Goal: Leave review/rating: Share an evaluation or opinion about a product, service, or content

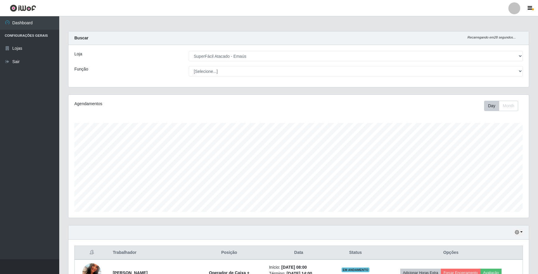
select select "407"
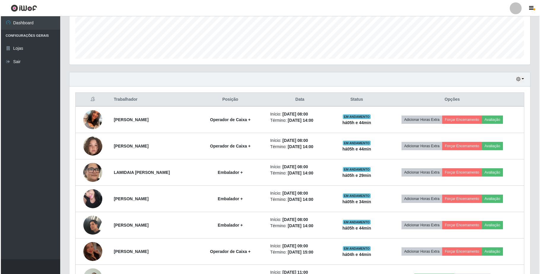
scroll to position [158, 0]
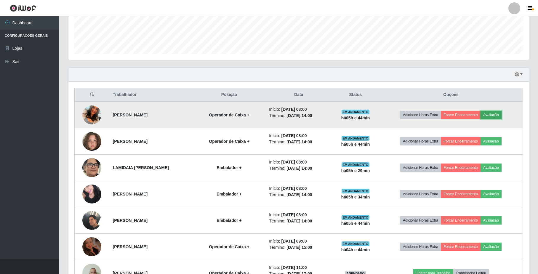
click at [500, 115] on button "Avaliação" at bounding box center [491, 115] width 21 height 8
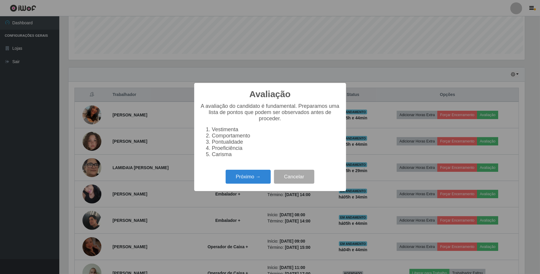
scroll to position [123, 456]
click at [252, 177] on button "Próximo →" at bounding box center [248, 177] width 45 height 14
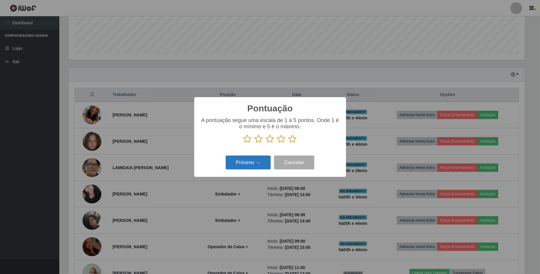
scroll to position [296354, 296021]
click at [280, 141] on icon at bounding box center [281, 139] width 8 height 9
click at [277, 143] on input "radio" at bounding box center [277, 143] width 0 height 0
click at [254, 160] on button "Próximo →" at bounding box center [248, 163] width 45 height 14
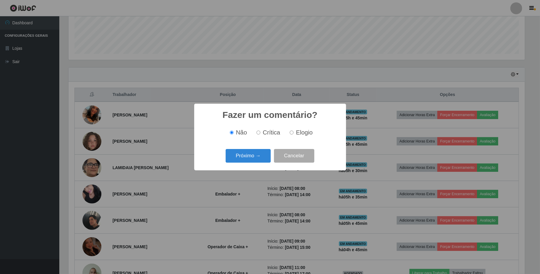
click at [292, 132] on input "Elogio" at bounding box center [292, 133] width 4 height 4
radio input "true"
click at [253, 155] on button "Próximo →" at bounding box center [248, 156] width 45 height 14
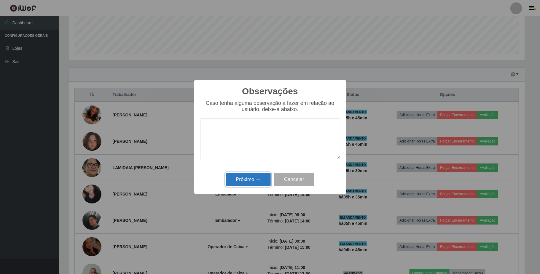
click at [254, 179] on button "Próximo →" at bounding box center [248, 180] width 45 height 14
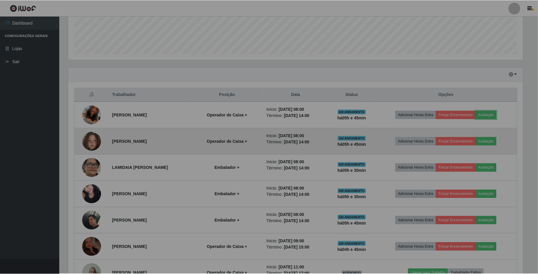
scroll to position [123, 460]
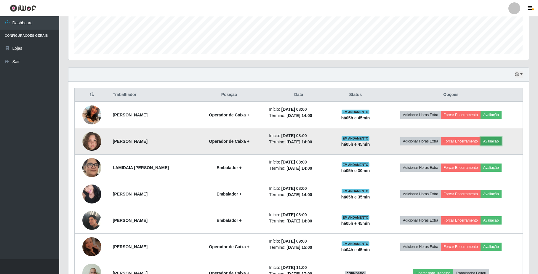
click at [501, 144] on button "Avaliação" at bounding box center [491, 141] width 21 height 8
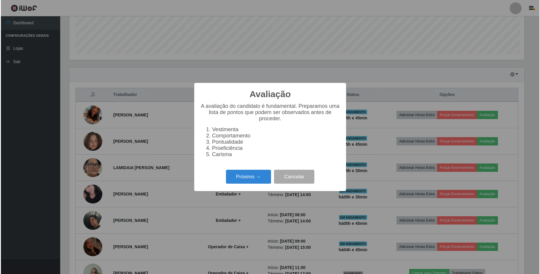
scroll to position [123, 456]
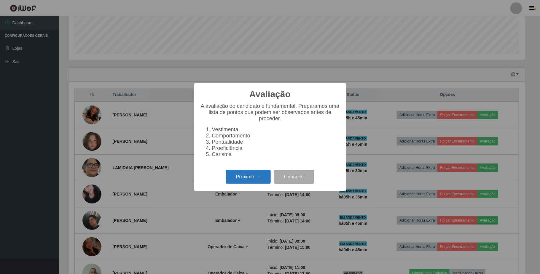
click at [267, 176] on button "Próximo →" at bounding box center [248, 177] width 45 height 14
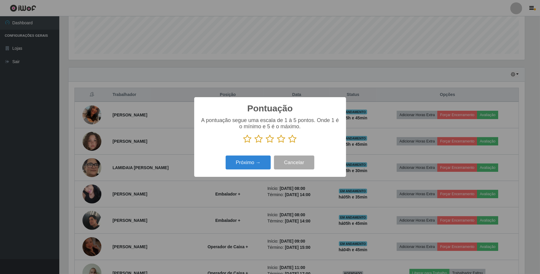
click at [248, 138] on icon at bounding box center [247, 139] width 8 height 9
click at [243, 143] on input "radio" at bounding box center [243, 143] width 0 height 0
click at [246, 162] on button "Próximo →" at bounding box center [248, 163] width 45 height 14
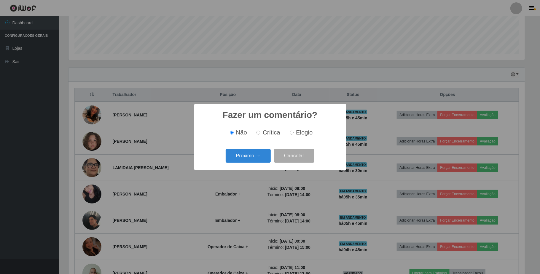
click at [259, 133] on input "Crítica" at bounding box center [258, 133] width 4 height 4
radio input "true"
click at [253, 157] on button "Próximo →" at bounding box center [248, 156] width 45 height 14
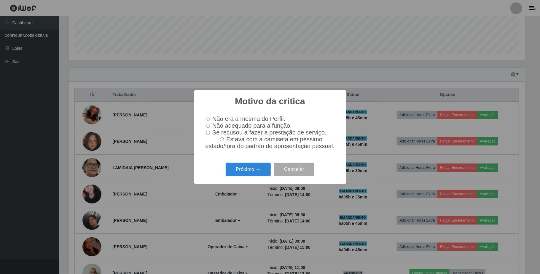
click at [209, 125] on input "Não adequado para a função." at bounding box center [208, 126] width 4 height 4
radio input "true"
click at [243, 172] on button "Próximo →" at bounding box center [248, 170] width 45 height 14
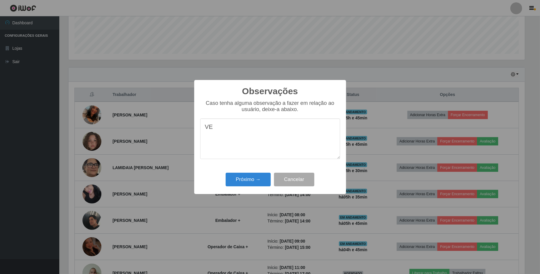
type textarea "V"
type textarea "t"
click at [269, 130] on textarea "passou o dia todo voam um pessoa pra estagia." at bounding box center [270, 139] width 140 height 41
click at [206, 128] on textarea "passou o dia todo com um pessoa pra estagia." at bounding box center [270, 139] width 140 height 41
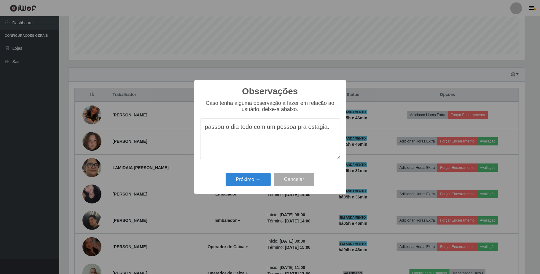
click at [209, 127] on textarea "passou o dia todo com um pessoa pra estagia." at bounding box center [270, 139] width 140 height 41
type textarea "Passou o dia todo com um pessoa pra estagia."
click at [260, 175] on button "Próximo →" at bounding box center [248, 180] width 45 height 14
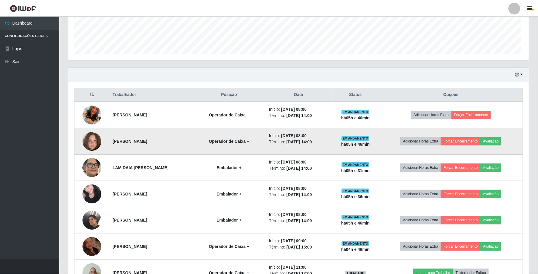
scroll to position [123, 460]
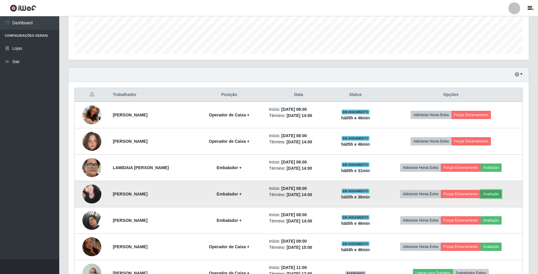
click at [500, 196] on button "Avaliação" at bounding box center [491, 194] width 21 height 8
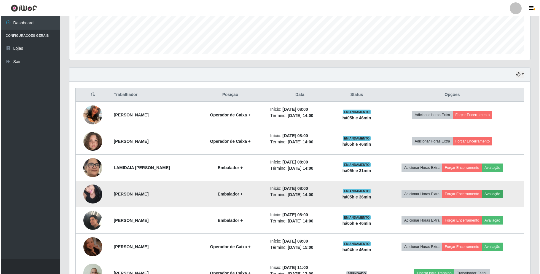
scroll to position [123, 456]
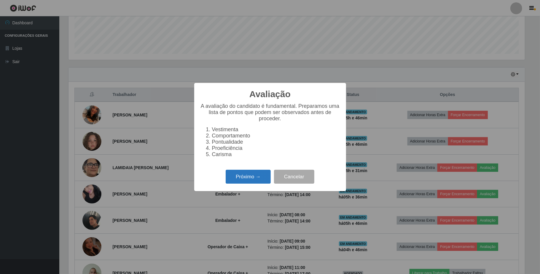
click at [232, 180] on button "Próximo →" at bounding box center [248, 177] width 45 height 14
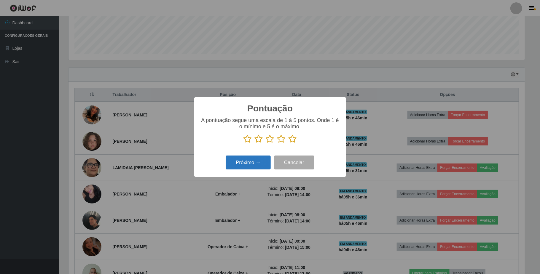
scroll to position [296354, 296021]
click at [282, 140] on icon at bounding box center [281, 139] width 8 height 9
click at [277, 143] on input "radio" at bounding box center [277, 143] width 0 height 0
click at [252, 164] on button "Próximo →" at bounding box center [248, 163] width 45 height 14
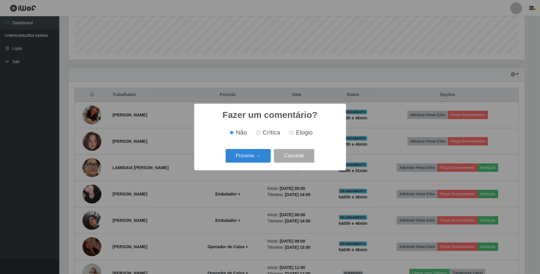
click at [293, 137] on div "Não Crítica Elogio" at bounding box center [270, 132] width 140 height 17
click at [294, 134] on label "Elogio" at bounding box center [299, 132] width 25 height 7
click at [294, 134] on input "Elogio" at bounding box center [292, 133] width 4 height 4
radio input "true"
click at [241, 162] on button "Próximo →" at bounding box center [248, 156] width 45 height 14
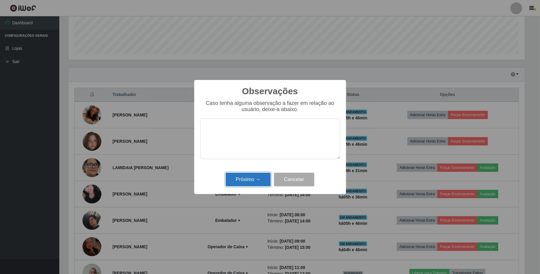
click at [252, 177] on button "Próximo →" at bounding box center [248, 180] width 45 height 14
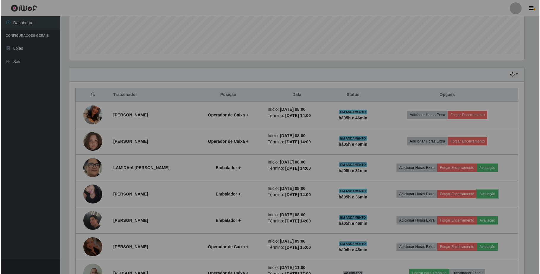
scroll to position [123, 460]
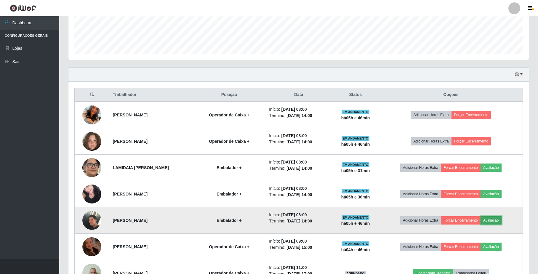
click at [495, 221] on button "Avaliação" at bounding box center [491, 220] width 21 height 8
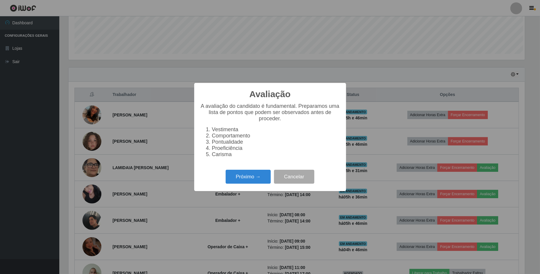
scroll to position [123, 456]
click at [262, 182] on button "Próximo →" at bounding box center [248, 177] width 45 height 14
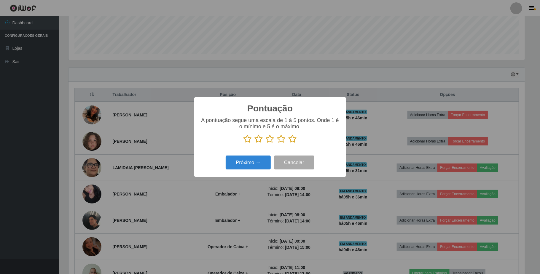
click at [283, 140] on icon at bounding box center [281, 139] width 8 height 9
click at [277, 143] on input "radio" at bounding box center [277, 143] width 0 height 0
click at [242, 162] on button "Próximo →" at bounding box center [248, 163] width 45 height 14
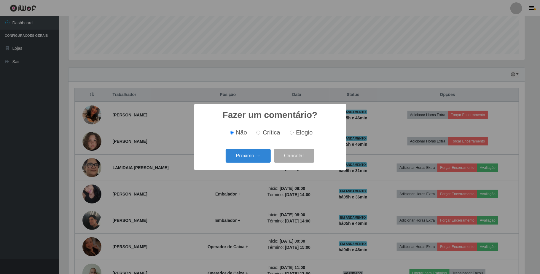
click at [296, 135] on span "Elogio" at bounding box center [304, 132] width 17 height 7
click at [294, 135] on input "Elogio" at bounding box center [292, 133] width 4 height 4
radio input "true"
click at [251, 154] on button "Próximo →" at bounding box center [248, 156] width 45 height 14
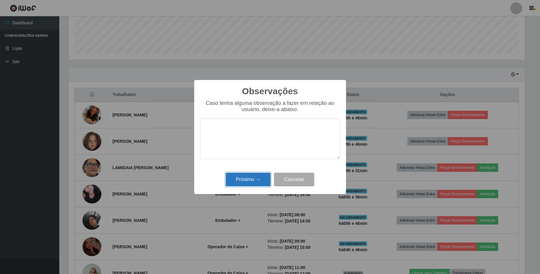
click at [251, 175] on button "Próximo →" at bounding box center [248, 180] width 45 height 14
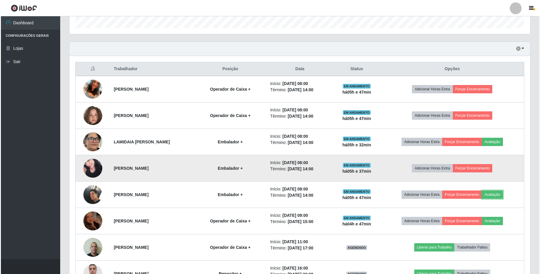
scroll to position [197, 0]
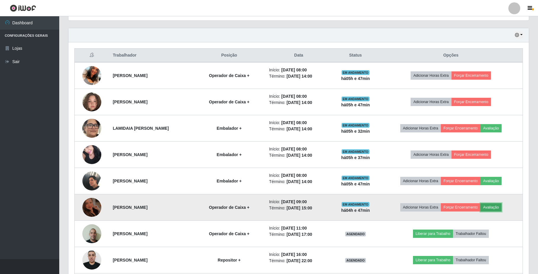
click at [491, 210] on button "Avaliação" at bounding box center [491, 207] width 21 height 8
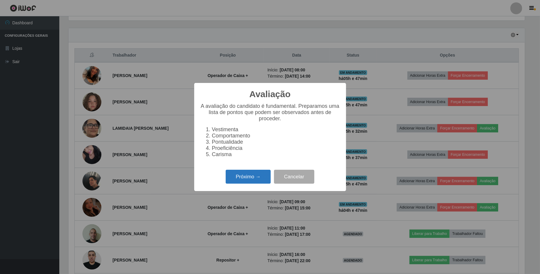
click at [263, 183] on button "Próximo →" at bounding box center [248, 177] width 45 height 14
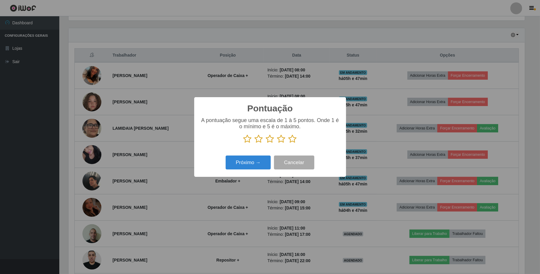
scroll to position [296354, 296021]
click at [248, 143] on icon at bounding box center [247, 139] width 8 height 9
click at [243, 143] on input "radio" at bounding box center [243, 143] width 0 height 0
click at [248, 158] on button "Próximo →" at bounding box center [248, 163] width 45 height 14
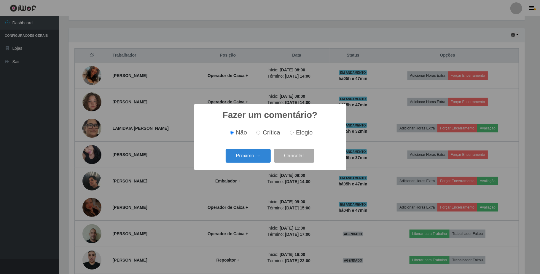
click at [256, 134] on label "Crítica" at bounding box center [267, 132] width 26 height 7
click at [256, 134] on input "Crítica" at bounding box center [258, 133] width 4 height 4
radio input "true"
click at [250, 163] on button "Próximo →" at bounding box center [248, 156] width 45 height 14
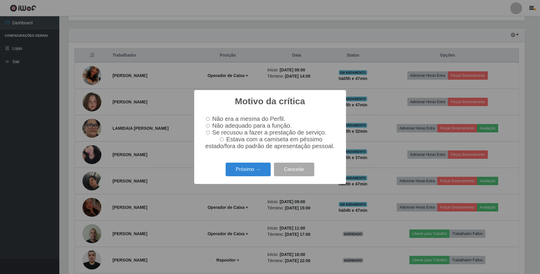
click at [205, 125] on label "Não adequado para a função." at bounding box center [248, 125] width 88 height 7
click at [206, 125] on input "Não adequado para a função." at bounding box center [208, 126] width 4 height 4
radio input "true"
click at [246, 176] on button "Próximo →" at bounding box center [248, 170] width 45 height 14
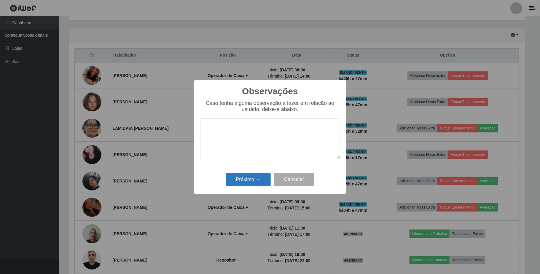
type textarea "a"
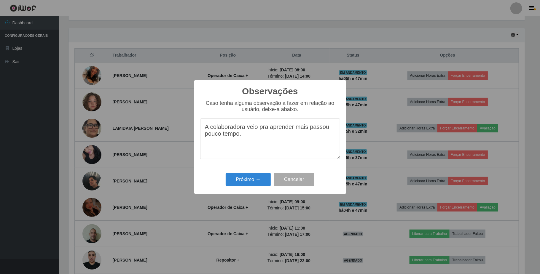
click at [246, 136] on textarea "A colaboradora veio pra aprender mais passou pouco tempo." at bounding box center [270, 139] width 140 height 41
type textarea "A colaboradora veio pra aprender mais passou pouco tempo com orientação."
click at [253, 175] on button "Próximo →" at bounding box center [248, 180] width 45 height 14
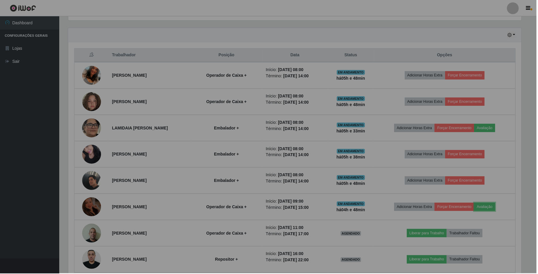
scroll to position [123, 460]
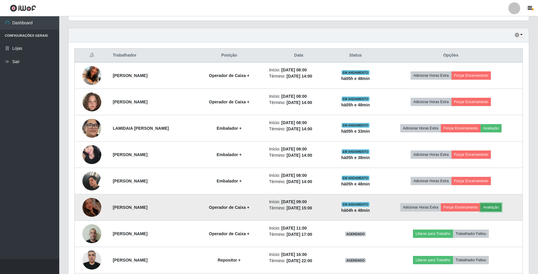
click at [493, 207] on button "Avaliação" at bounding box center [491, 207] width 21 height 8
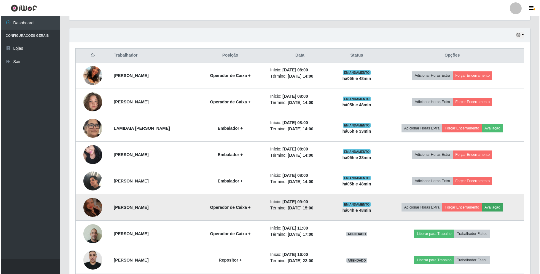
scroll to position [123, 456]
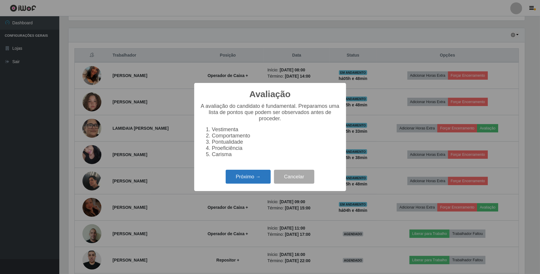
click at [236, 181] on button "Próximo →" at bounding box center [248, 177] width 45 height 14
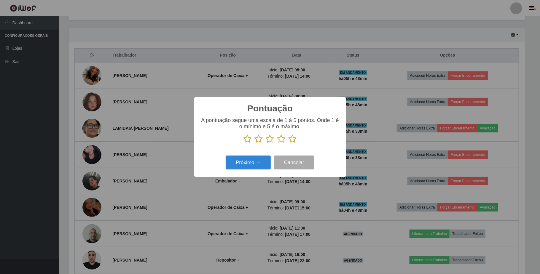
scroll to position [296354, 296021]
click at [283, 143] on icon at bounding box center [281, 139] width 8 height 9
click at [277, 143] on input "radio" at bounding box center [277, 143] width 0 height 0
click at [248, 170] on button "Próximo →" at bounding box center [248, 163] width 45 height 14
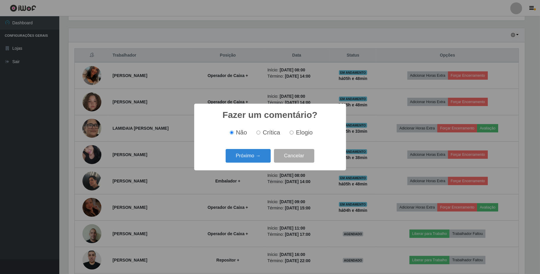
click at [287, 133] on div "Não Crítica Elogio" at bounding box center [270, 132] width 140 height 7
click at [290, 133] on label "Elogio" at bounding box center [299, 132] width 25 height 7
click at [290, 133] on input "Elogio" at bounding box center [292, 133] width 4 height 4
radio input "true"
click at [244, 164] on div "Próximo → Cancelar" at bounding box center [270, 155] width 140 height 17
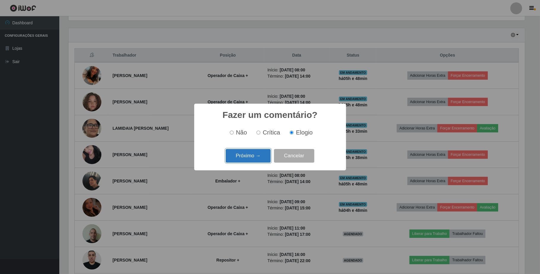
click at [245, 154] on button "Próximo →" at bounding box center [248, 156] width 45 height 14
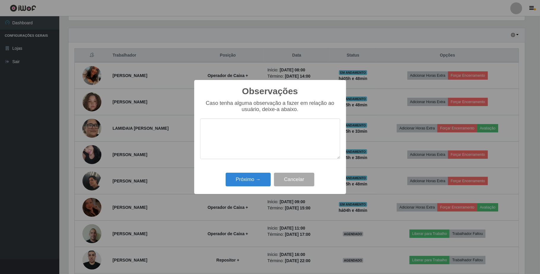
click at [247, 173] on div "Próximo → Cancelar" at bounding box center [270, 179] width 140 height 17
click at [241, 177] on button "Próximo →" at bounding box center [248, 180] width 45 height 14
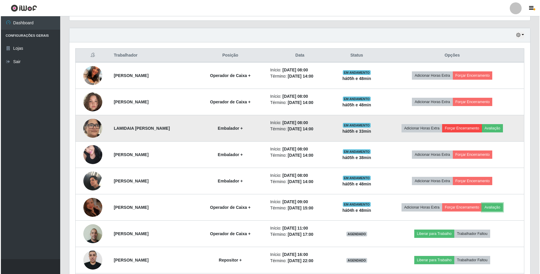
scroll to position [123, 460]
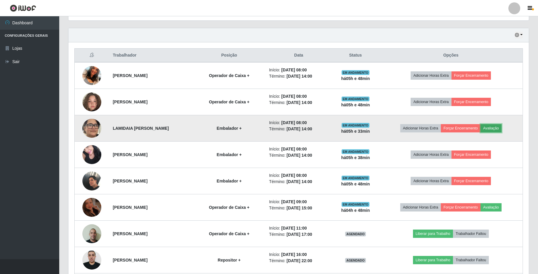
click at [493, 127] on button "Avaliação" at bounding box center [491, 128] width 21 height 8
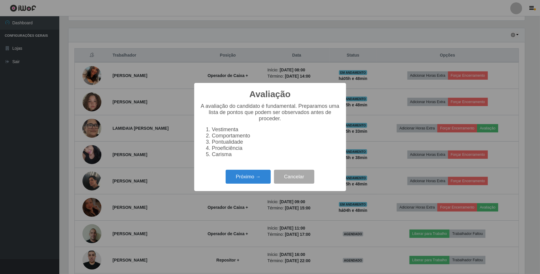
scroll to position [123, 456]
drag, startPoint x: 256, startPoint y: 178, endPoint x: 273, endPoint y: 141, distance: 40.9
click at [264, 172] on div "Próximo → Cancelar" at bounding box center [270, 176] width 140 height 17
drag, startPoint x: 247, startPoint y: 188, endPoint x: 251, endPoint y: 179, distance: 10.1
click at [248, 185] on div "Próximo → Cancelar" at bounding box center [270, 176] width 140 height 17
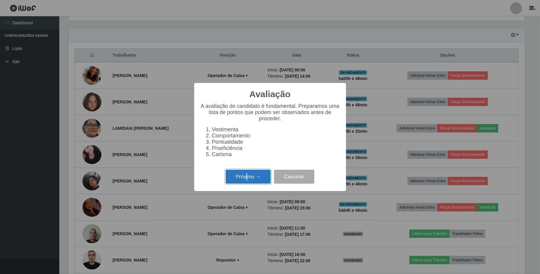
click at [254, 178] on button "Próximo →" at bounding box center [248, 177] width 45 height 14
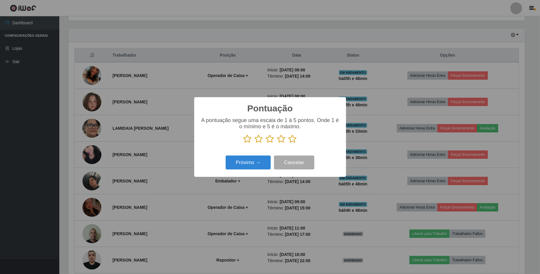
scroll to position [296354, 296021]
drag, startPoint x: 280, startPoint y: 137, endPoint x: 279, endPoint y: 140, distance: 3.4
click at [280, 139] on icon at bounding box center [281, 139] width 8 height 9
click at [277, 143] on input "radio" at bounding box center [277, 143] width 0 height 0
click at [262, 157] on button "Próximo →" at bounding box center [248, 163] width 45 height 14
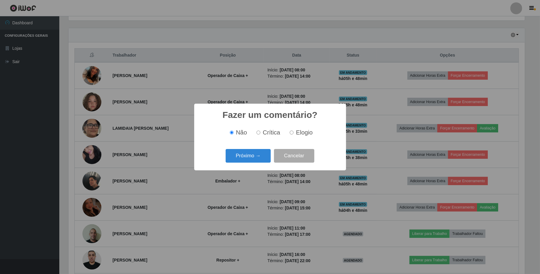
click at [294, 132] on label "Elogio" at bounding box center [299, 132] width 25 height 7
click at [294, 132] on input "Elogio" at bounding box center [292, 133] width 4 height 4
radio input "true"
click at [265, 154] on button "Próximo →" at bounding box center [248, 156] width 45 height 14
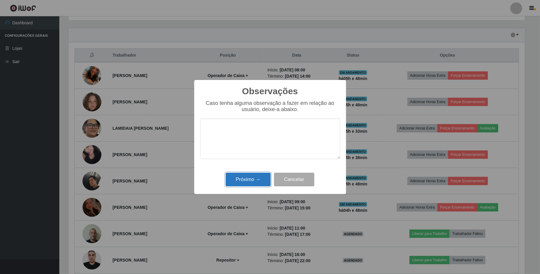
click at [246, 178] on button "Próximo →" at bounding box center [248, 180] width 45 height 14
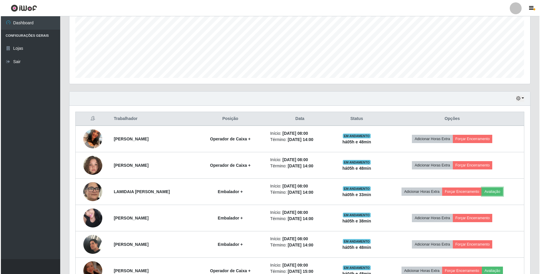
scroll to position [96, 0]
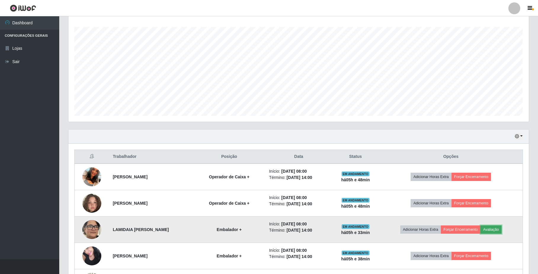
click at [489, 230] on button "Avaliação" at bounding box center [491, 230] width 21 height 8
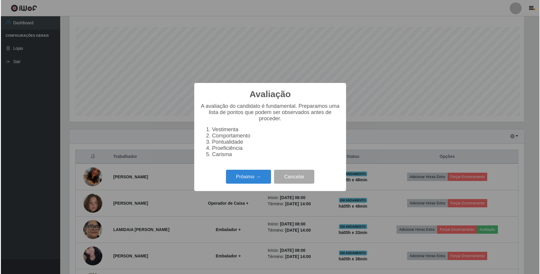
scroll to position [123, 456]
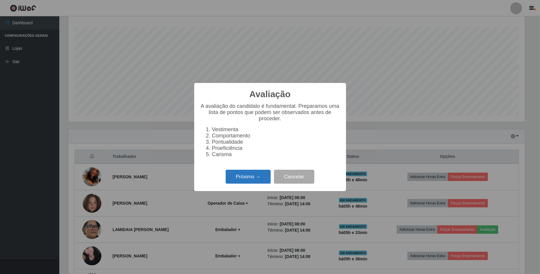
drag, startPoint x: 254, startPoint y: 191, endPoint x: 257, endPoint y: 183, distance: 8.6
click at [257, 185] on div "Avaliação × A avaliação do candidato é fundamental. Preparamos uma lista de pon…" at bounding box center [270, 137] width 152 height 108
click at [257, 183] on button "Próximo →" at bounding box center [248, 177] width 45 height 14
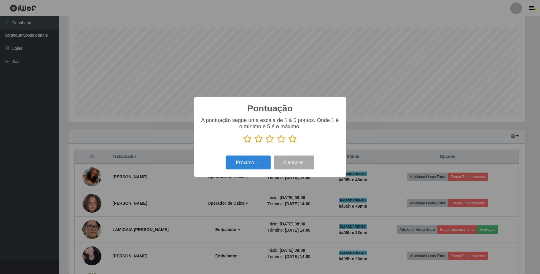
scroll to position [296354, 296021]
click at [279, 140] on icon at bounding box center [281, 139] width 8 height 9
click at [277, 143] on input "radio" at bounding box center [277, 143] width 0 height 0
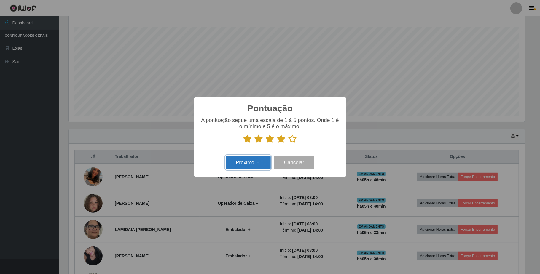
click at [248, 162] on button "Próximo →" at bounding box center [248, 163] width 45 height 14
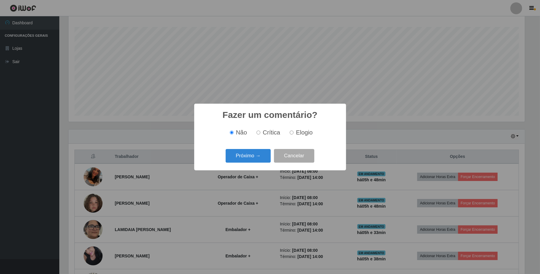
click at [294, 135] on label "Elogio" at bounding box center [299, 132] width 25 height 7
click at [294, 135] on input "Elogio" at bounding box center [292, 133] width 4 height 4
radio input "true"
click at [264, 156] on button "Próximo →" at bounding box center [248, 156] width 45 height 14
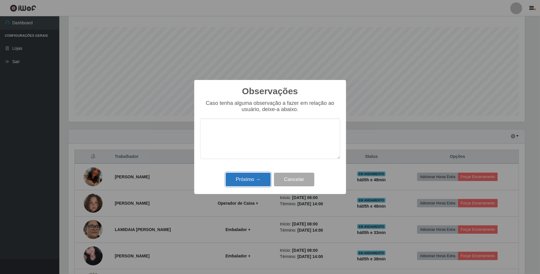
click at [254, 183] on button "Próximo →" at bounding box center [248, 180] width 45 height 14
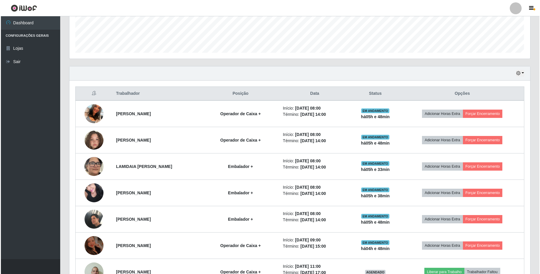
scroll to position [135, 0]
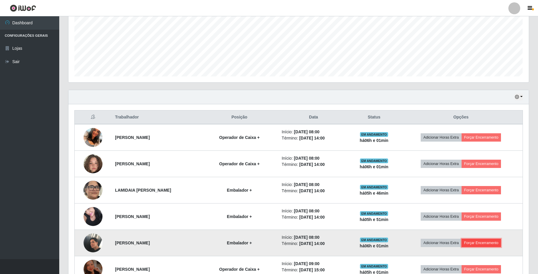
click at [480, 246] on button "Forçar Encerramento" at bounding box center [482, 243] width 40 height 8
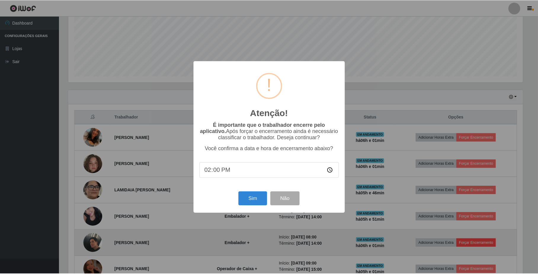
scroll to position [123, 456]
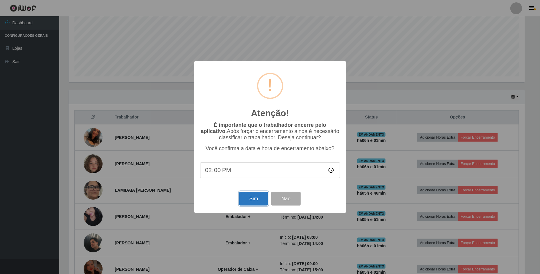
click at [259, 202] on button "Sim" at bounding box center [253, 199] width 29 height 14
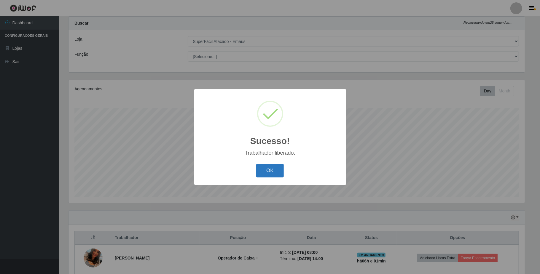
click at [273, 171] on button "OK" at bounding box center [270, 171] width 28 height 14
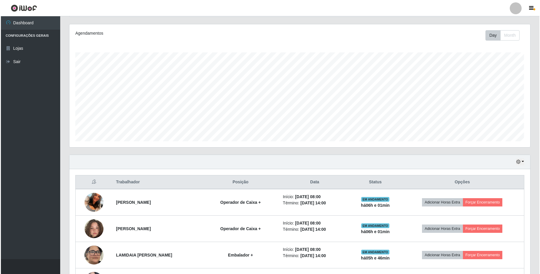
scroll to position [133, 0]
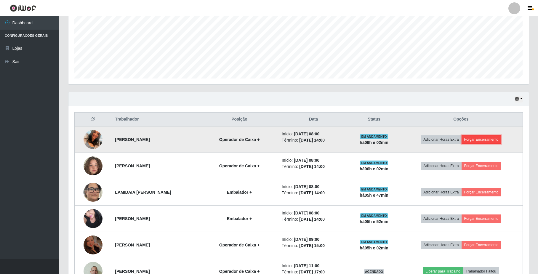
click at [479, 140] on button "Forçar Encerramento" at bounding box center [482, 139] width 40 height 8
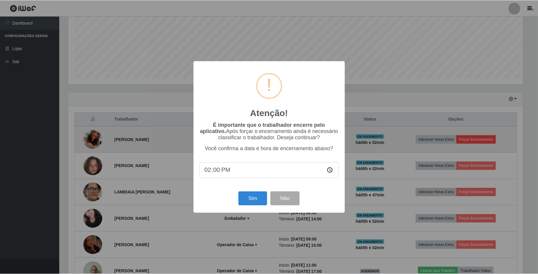
scroll to position [123, 456]
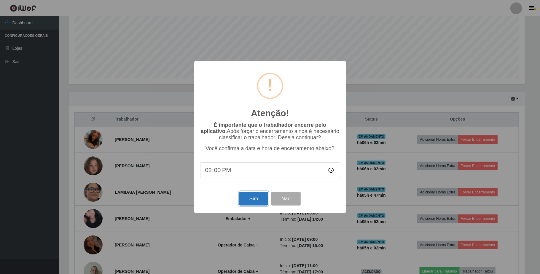
click at [248, 200] on button "Sim" at bounding box center [253, 199] width 29 height 14
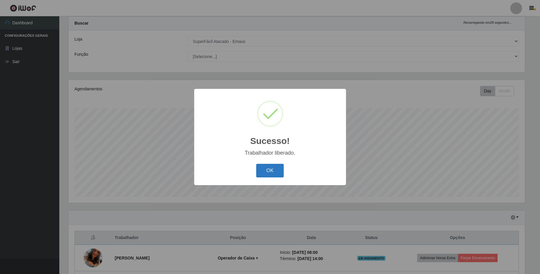
click at [260, 171] on button "OK" at bounding box center [270, 171] width 28 height 14
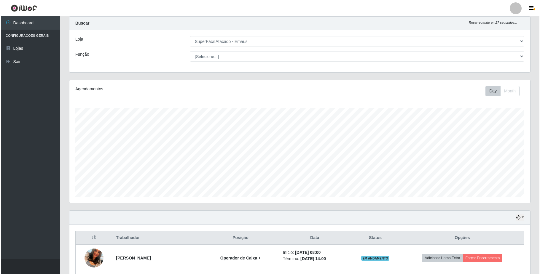
scroll to position [55, 0]
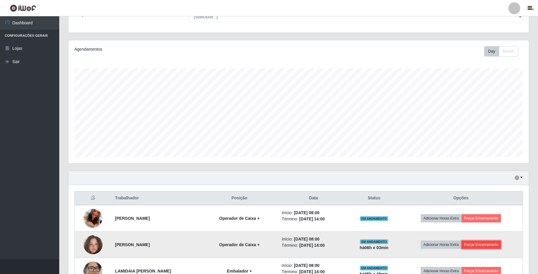
click at [493, 245] on button "Forçar Encerramento" at bounding box center [482, 245] width 40 height 8
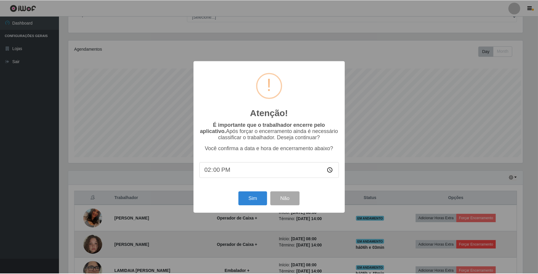
scroll to position [123, 456]
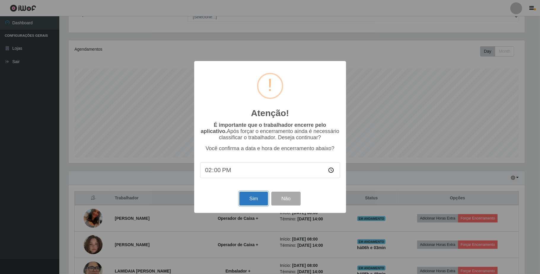
click at [257, 199] on button "Sim" at bounding box center [253, 199] width 29 height 14
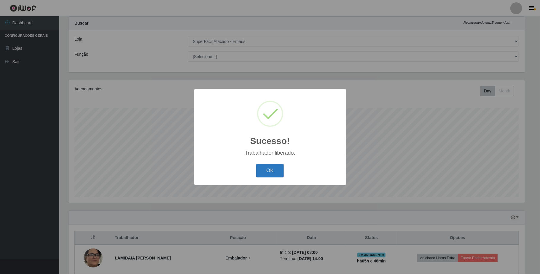
click at [273, 172] on button "OK" at bounding box center [270, 171] width 28 height 14
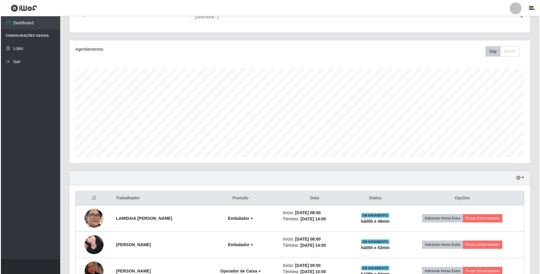
scroll to position [94, 0]
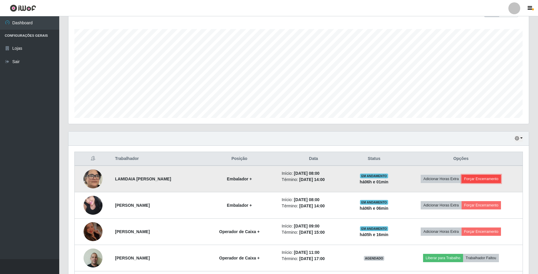
click at [486, 181] on button "Forçar Encerramento" at bounding box center [482, 179] width 40 height 8
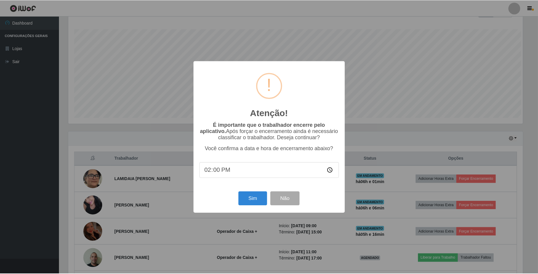
scroll to position [123, 456]
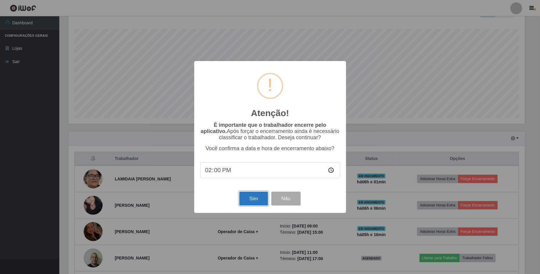
click at [256, 199] on button "Sim" at bounding box center [253, 199] width 29 height 14
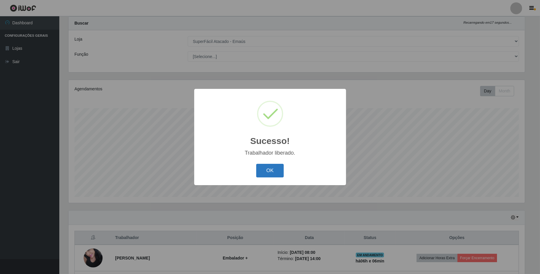
click at [273, 173] on button "OK" at bounding box center [270, 171] width 28 height 14
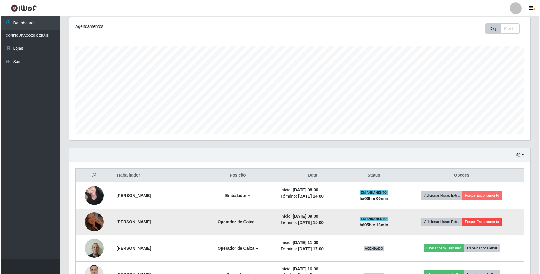
scroll to position [94, 0]
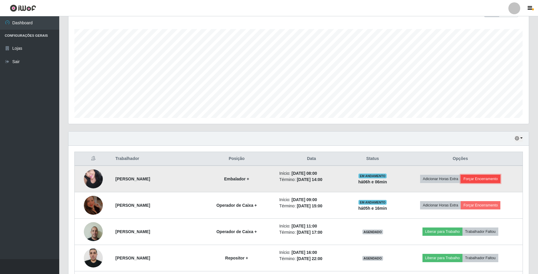
click at [490, 176] on button "Forçar Encerramento" at bounding box center [481, 179] width 40 height 8
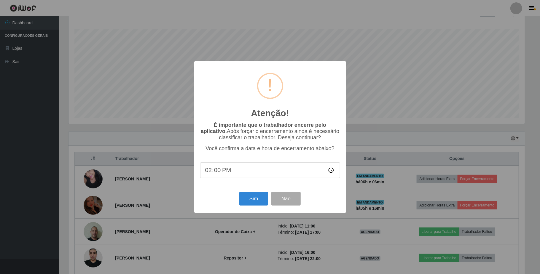
click at [230, 168] on input "14:00" at bounding box center [270, 170] width 140 height 16
drag, startPoint x: 227, startPoint y: 171, endPoint x: 221, endPoint y: 171, distance: 5.6
click at [224, 171] on input "14:00" at bounding box center [270, 170] width 140 height 16
click at [219, 173] on input "14:00" at bounding box center [270, 170] width 140 height 16
type input "14:06"
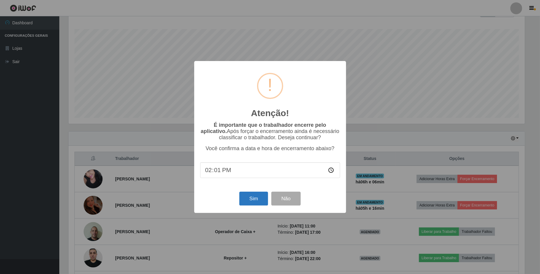
type input "14:16"
click at [253, 204] on button "Sim" at bounding box center [253, 199] width 29 height 14
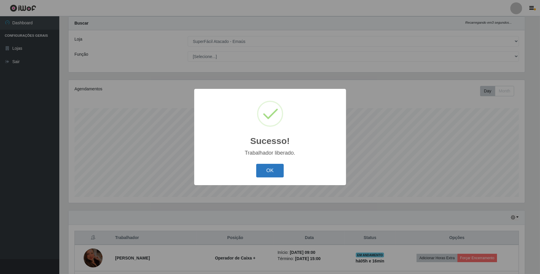
click at [272, 172] on button "OK" at bounding box center [270, 171] width 28 height 14
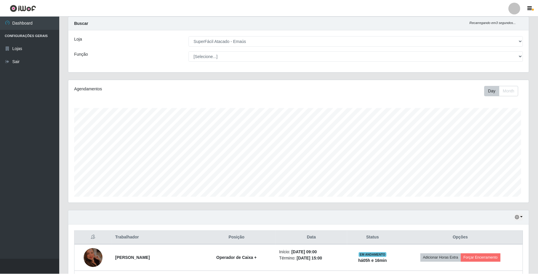
scroll to position [123, 460]
